Goal: Task Accomplishment & Management: Manage account settings

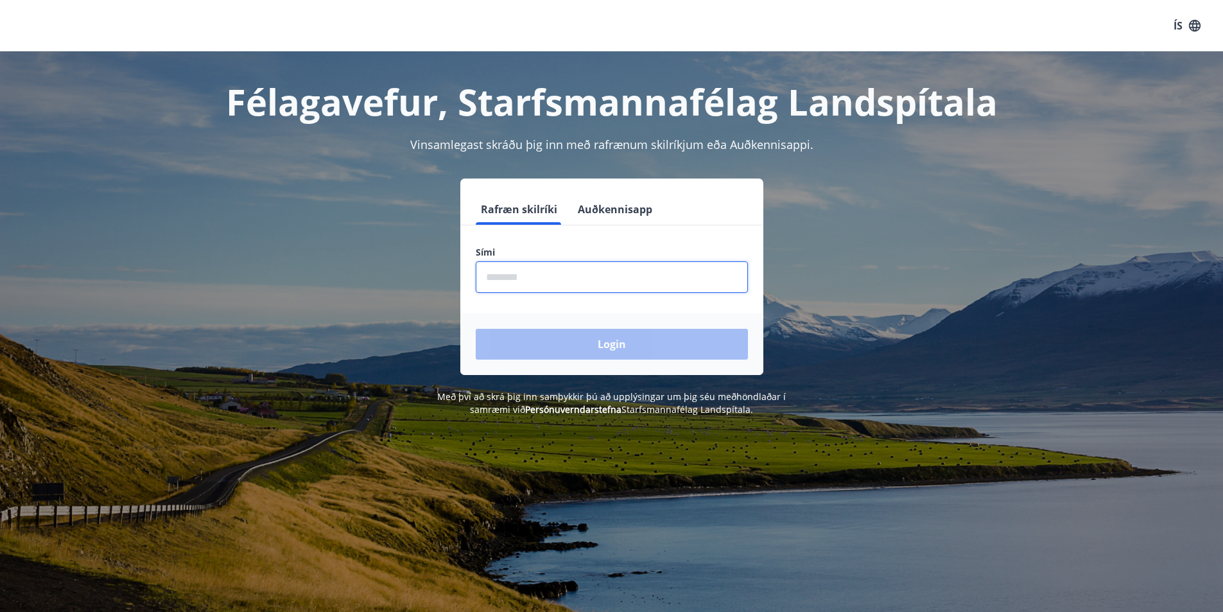
click at [523, 282] on input "phone" at bounding box center [612, 276] width 272 height 31
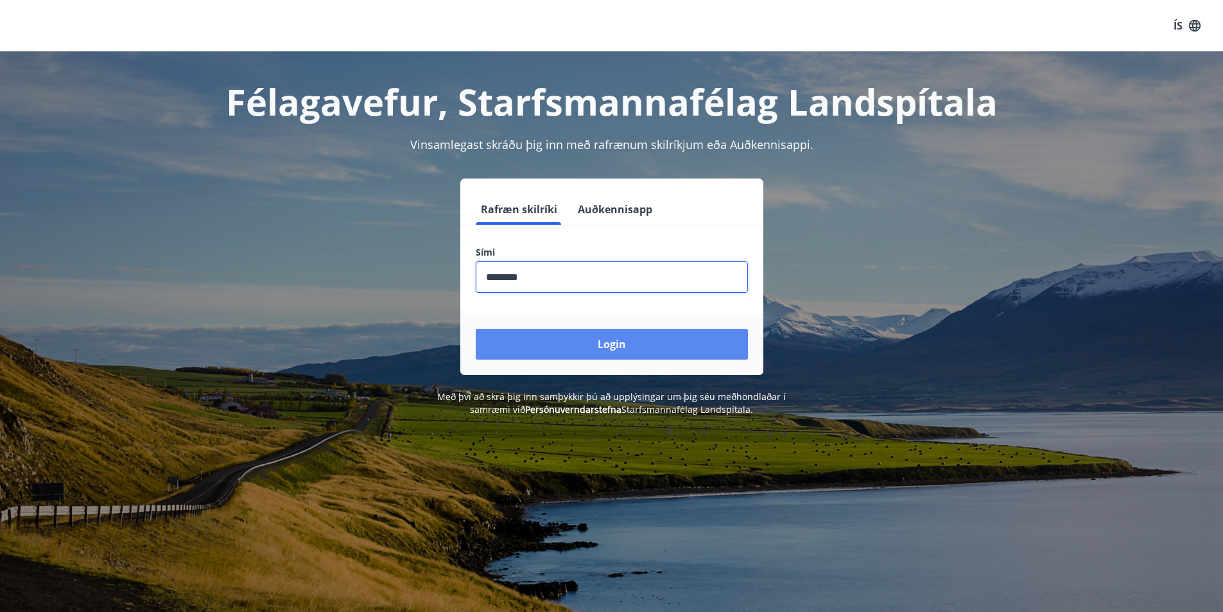
type input "********"
click at [611, 343] on button "Login" at bounding box center [612, 344] width 272 height 31
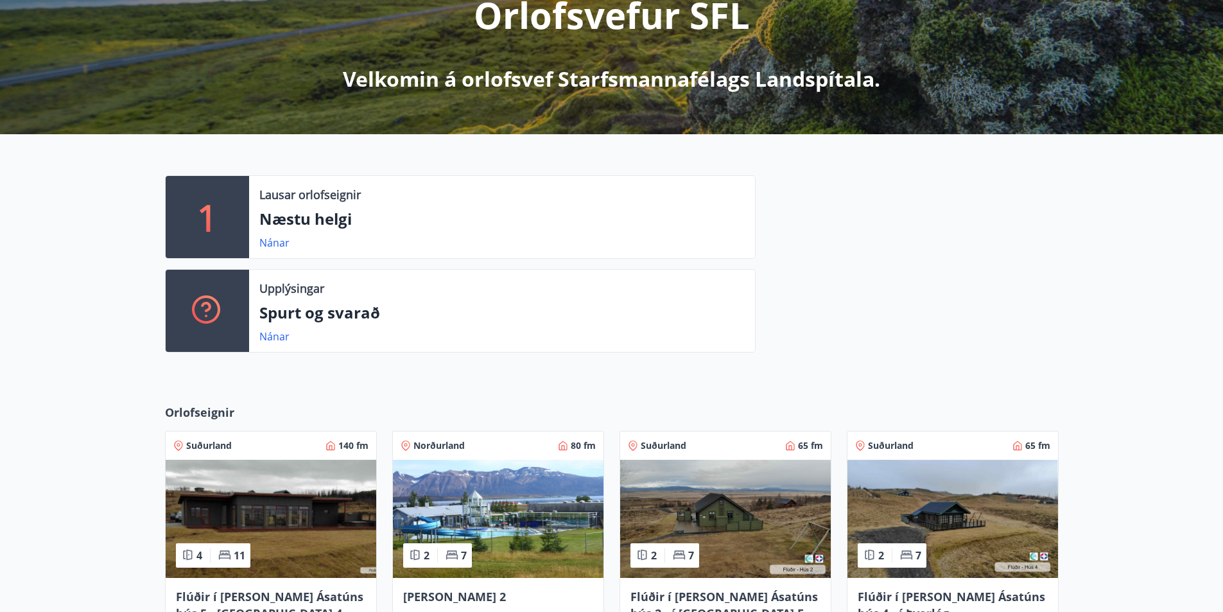
scroll to position [193, 0]
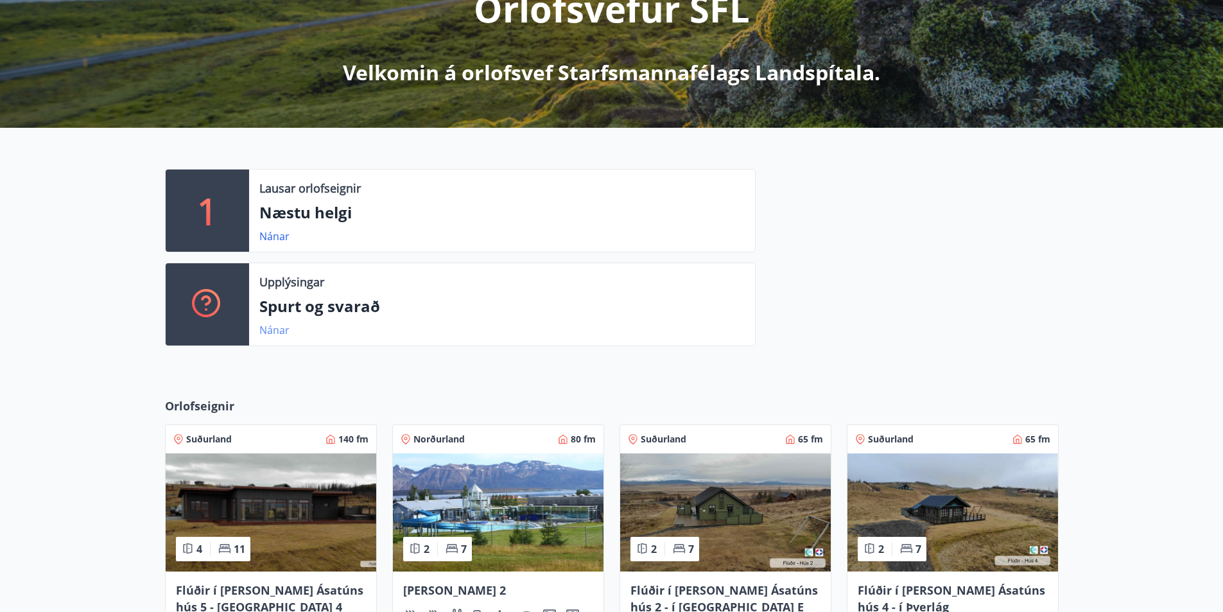
click at [272, 327] on link "Nánar" at bounding box center [274, 330] width 30 height 14
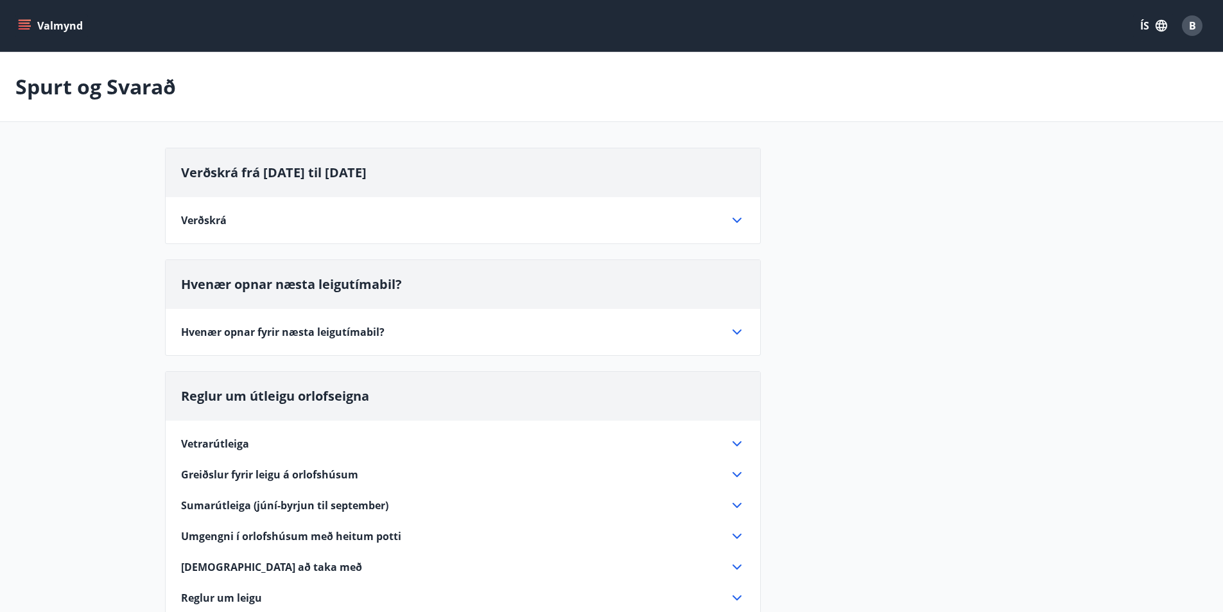
click at [738, 217] on icon at bounding box center [736, 219] width 15 height 15
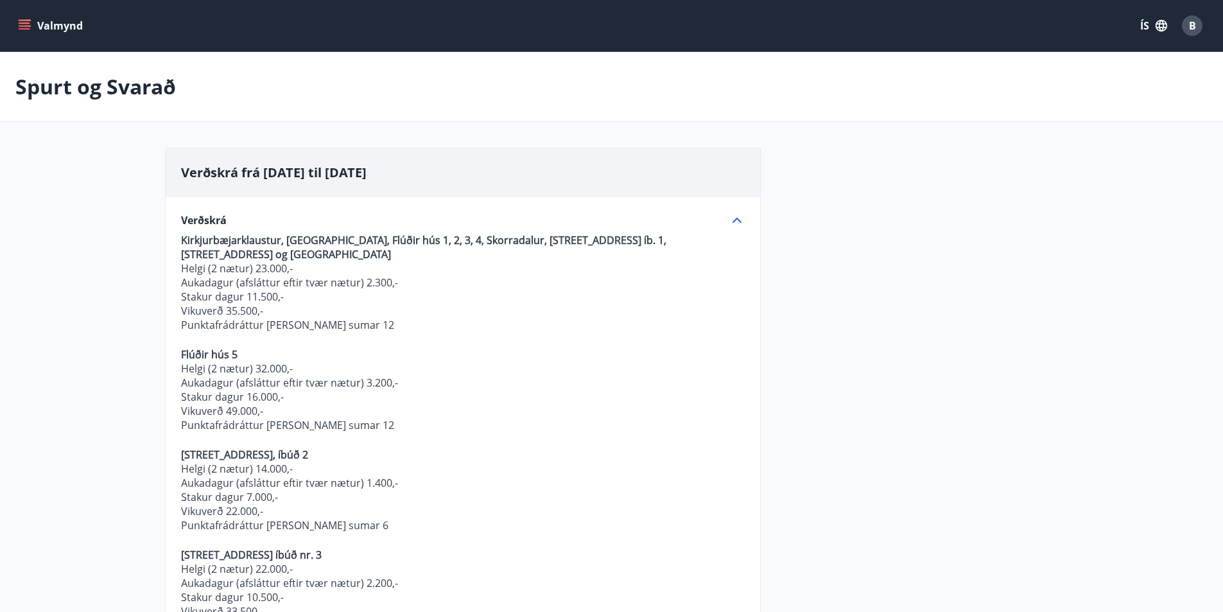
click at [26, 25] on icon "menu" at bounding box center [24, 25] width 13 height 13
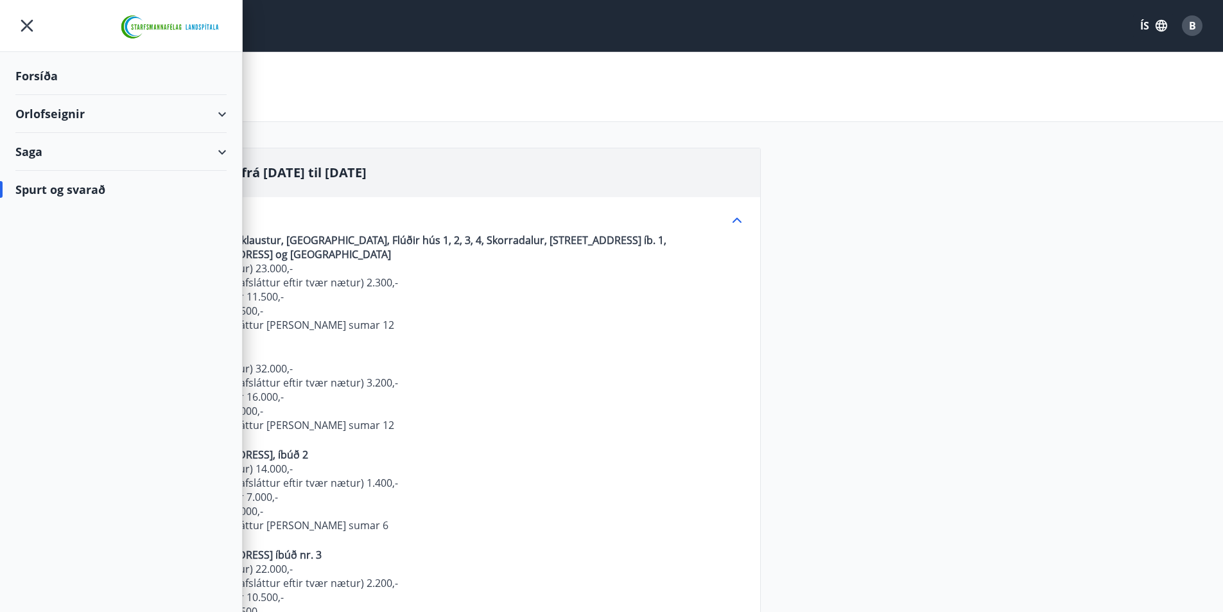
click at [222, 154] on div "Saga" at bounding box center [120, 152] width 211 height 38
click at [225, 114] on div "Orlofseignir" at bounding box center [120, 114] width 211 height 38
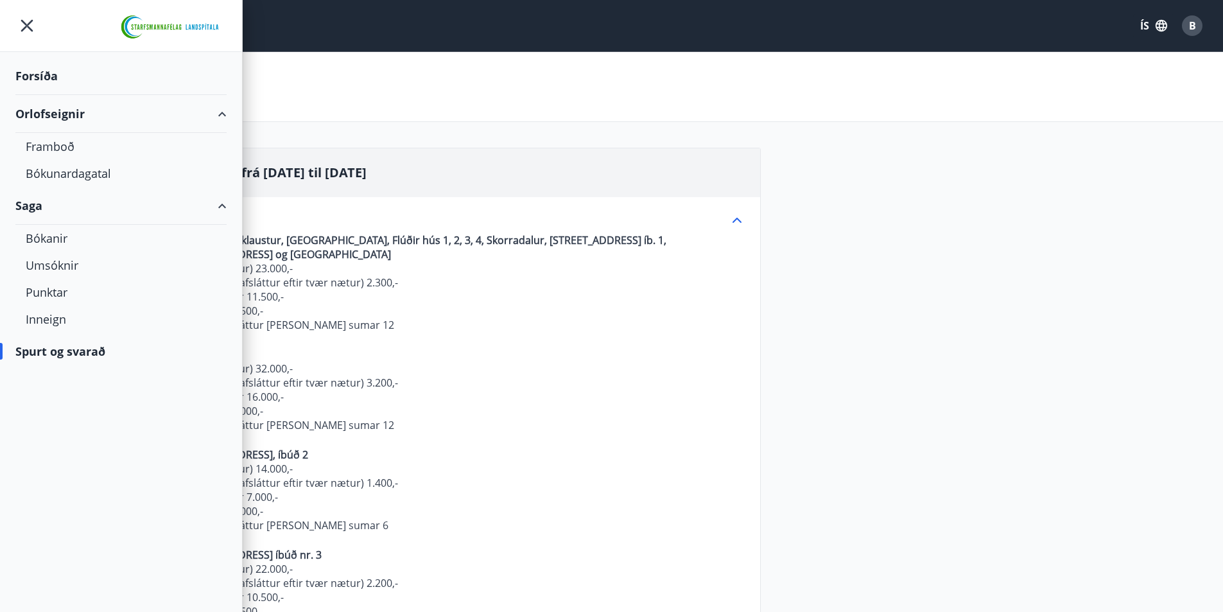
click at [1200, 24] on div "B" at bounding box center [1192, 25] width 21 height 21
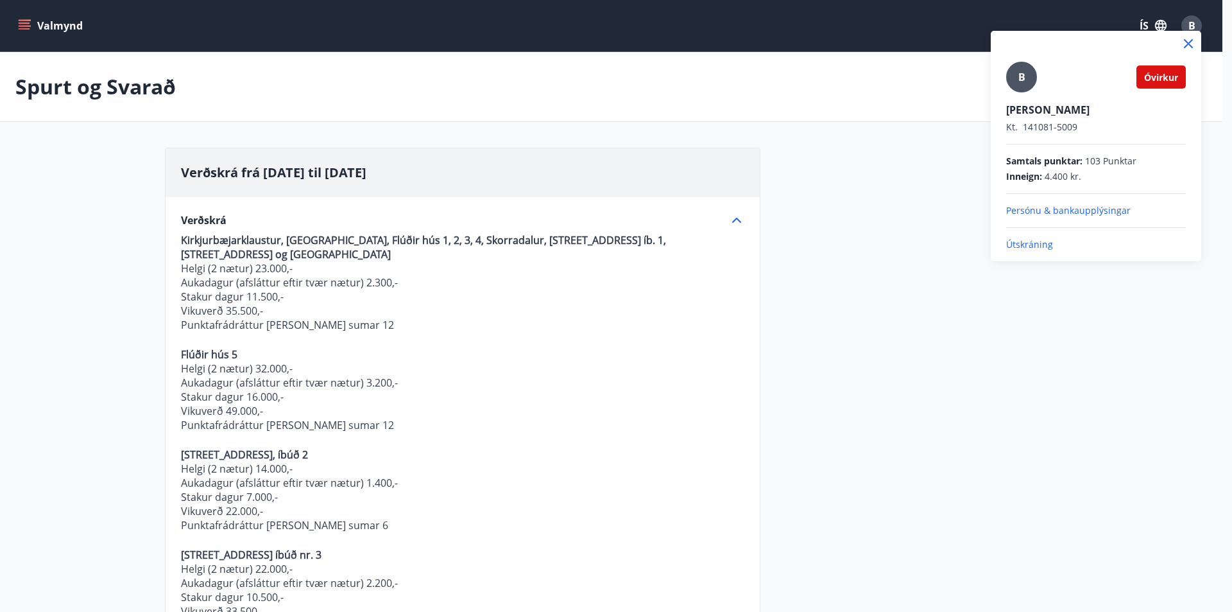
click at [1067, 211] on p "Persónu & bankaupplýsingar" at bounding box center [1096, 210] width 180 height 13
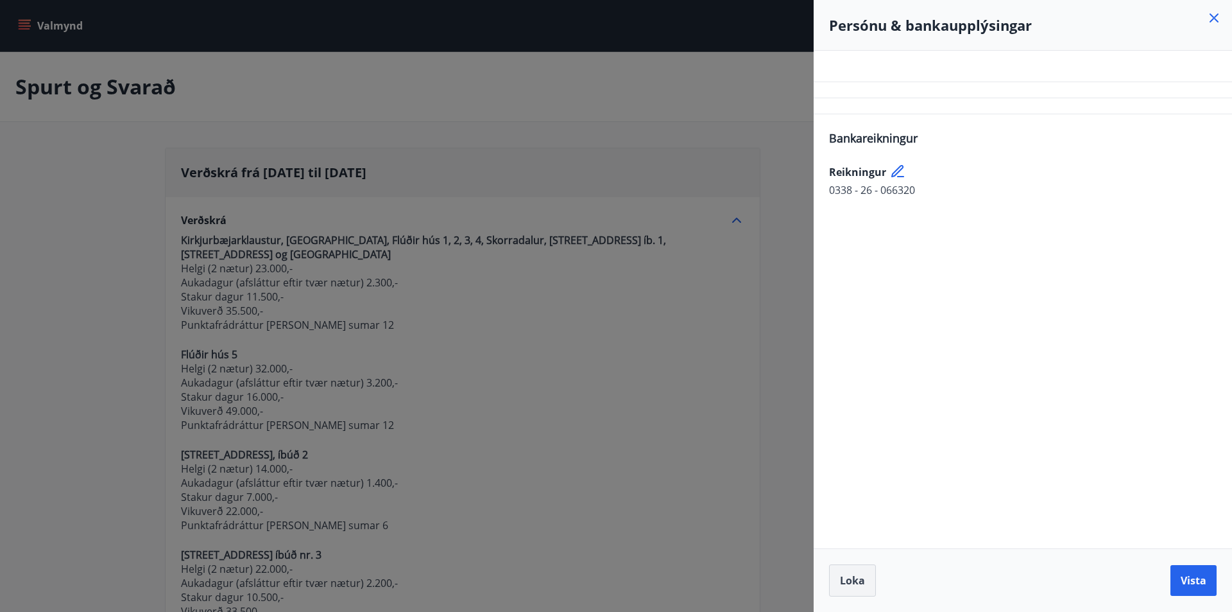
click at [860, 583] on span "Loka" at bounding box center [852, 580] width 25 height 14
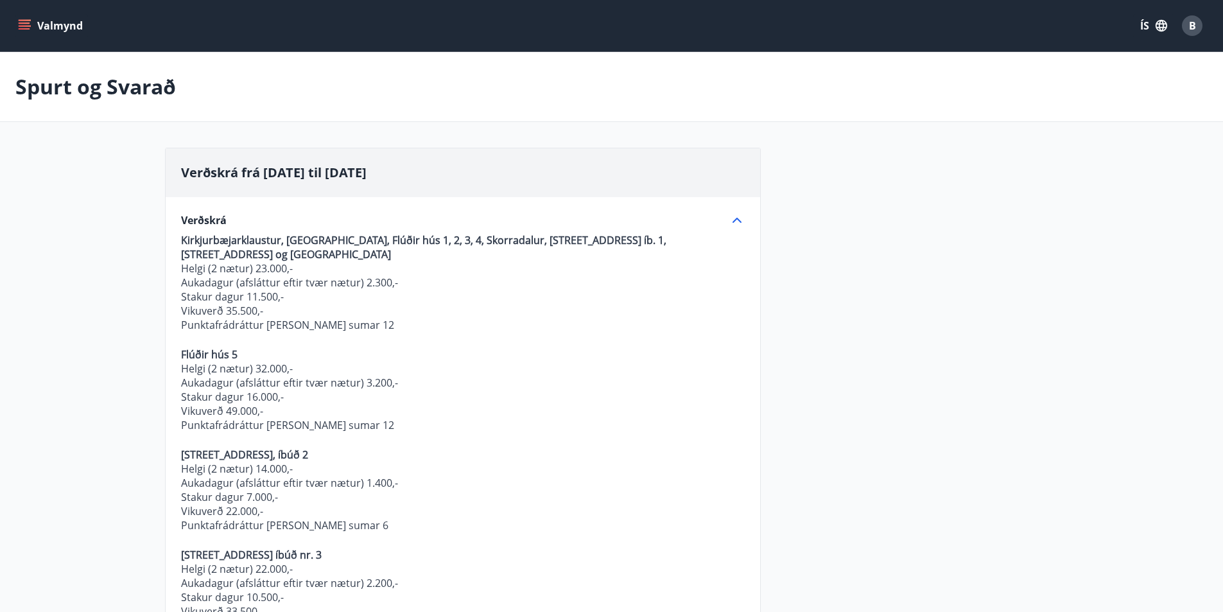
click at [1189, 31] on span "B" at bounding box center [1192, 26] width 7 height 14
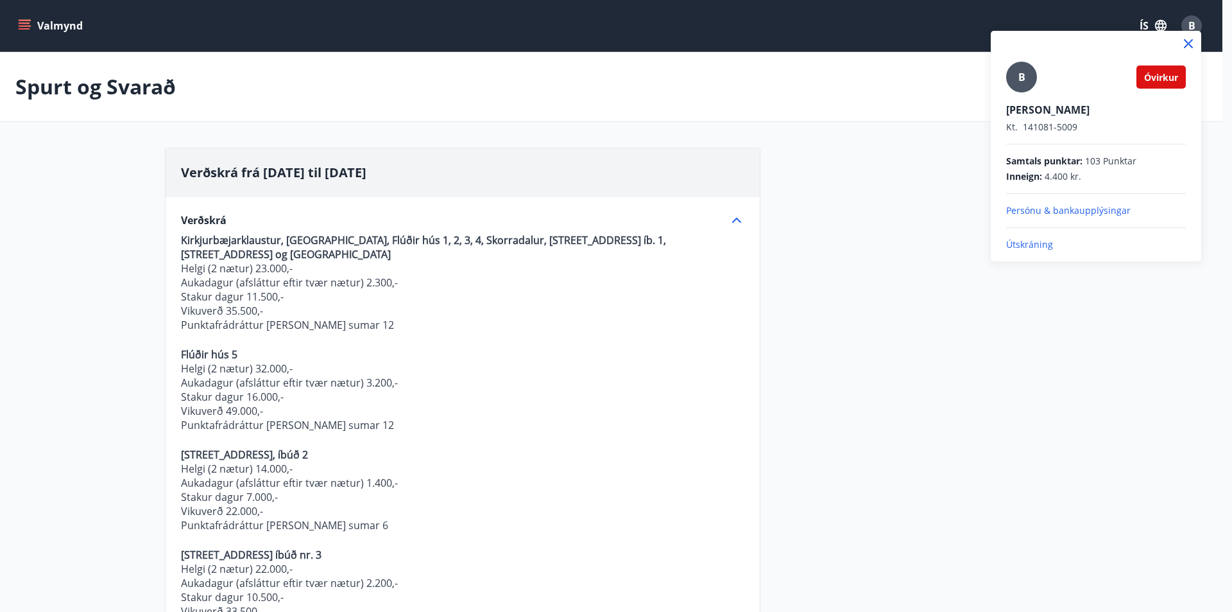
click at [1157, 82] on span "Óvirkur" at bounding box center [1162, 77] width 34 height 12
click at [1038, 245] on p "Útskráning" at bounding box center [1096, 244] width 180 height 13
